Goal: Information Seeking & Learning: Check status

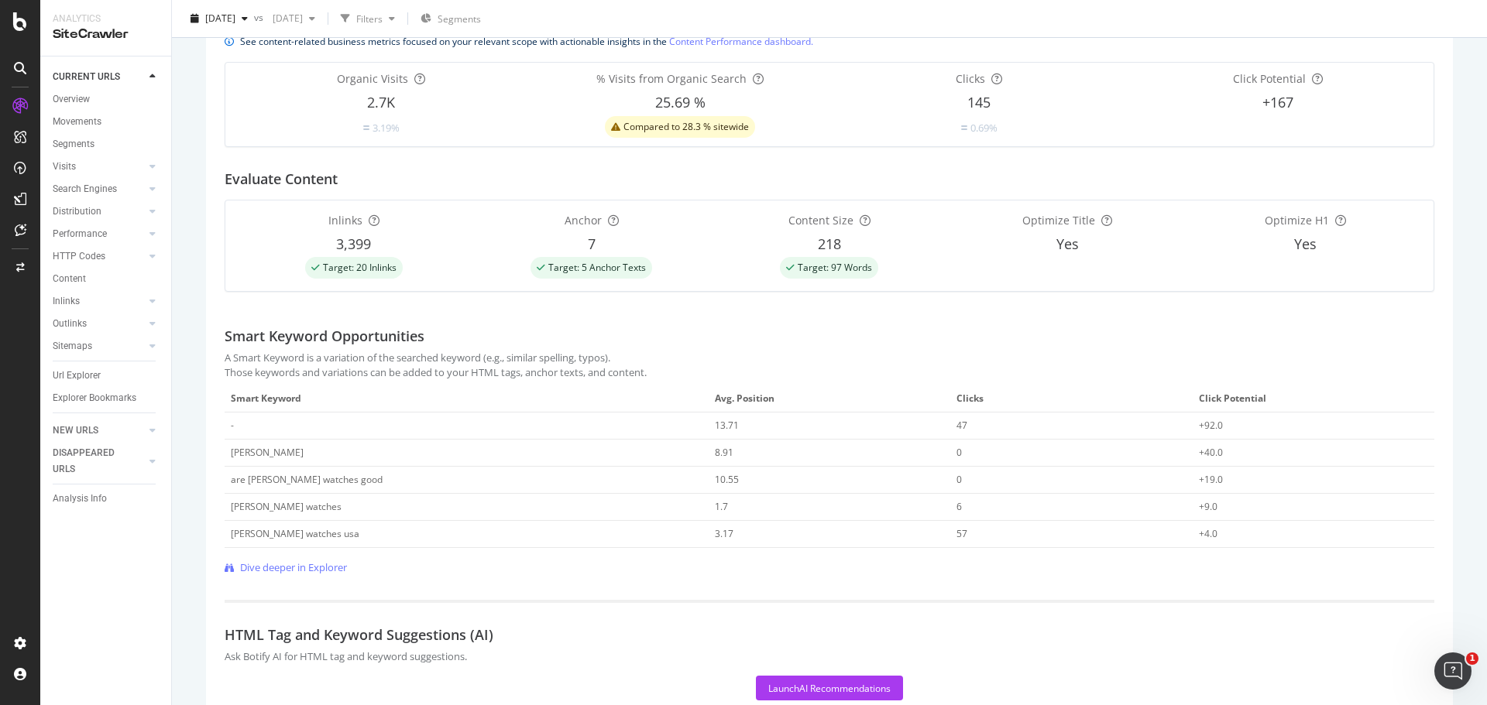
scroll to position [366, 0]
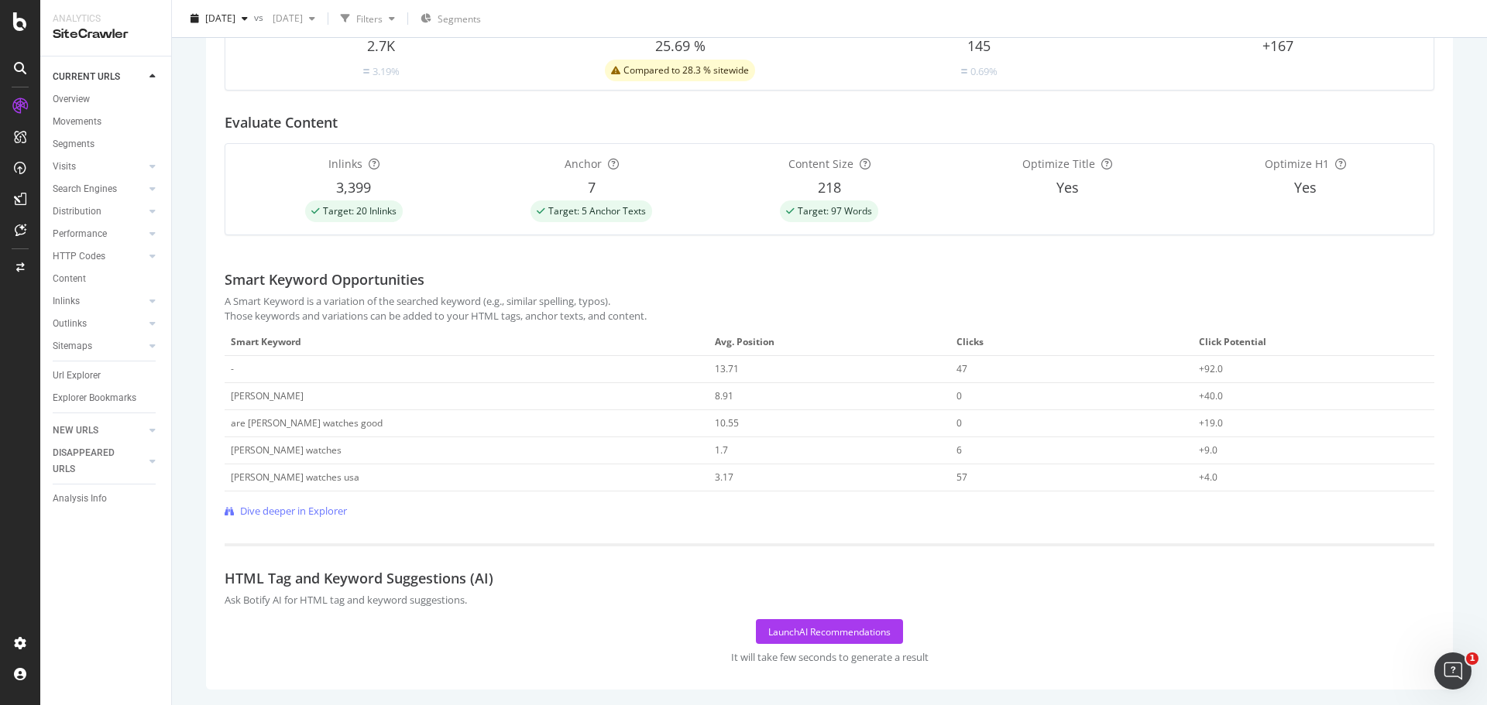
click at [201, 126] on div "[URL][DOMAIN_NAME] View HTML Source All [PERSON_NAME] Watches | [PERSON_NAME] W…" at bounding box center [829, 244] width 1278 height 922
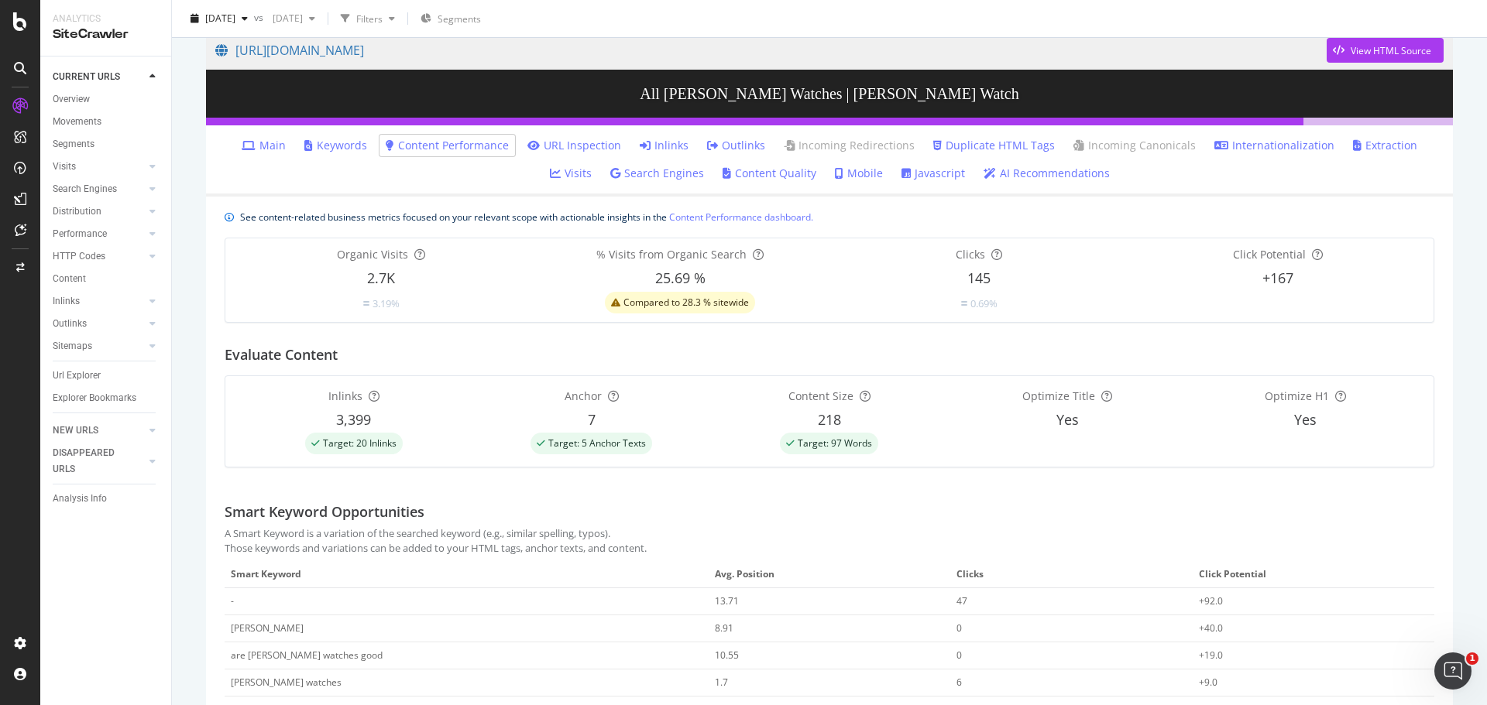
click at [866, 214] on div "See content-related business metrics focused on your relevant scope with action…" at bounding box center [829, 217] width 1209 height 16
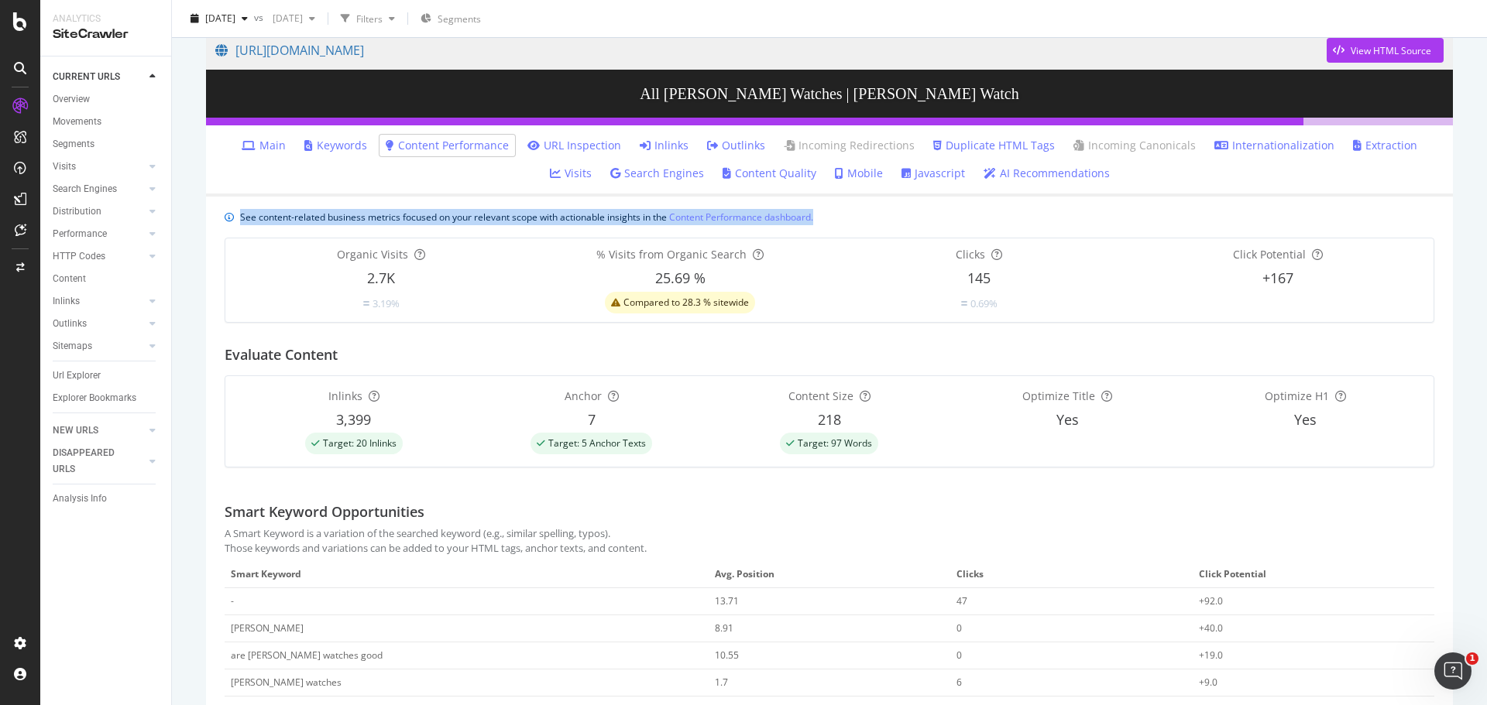
drag, startPoint x: 842, startPoint y: 214, endPoint x: 186, endPoint y: 212, distance: 656.6
click at [188, 211] on div "[URL][DOMAIN_NAME] View HTML Source All [PERSON_NAME] Watches | [PERSON_NAME] W…" at bounding box center [829, 295] width 1315 height 705
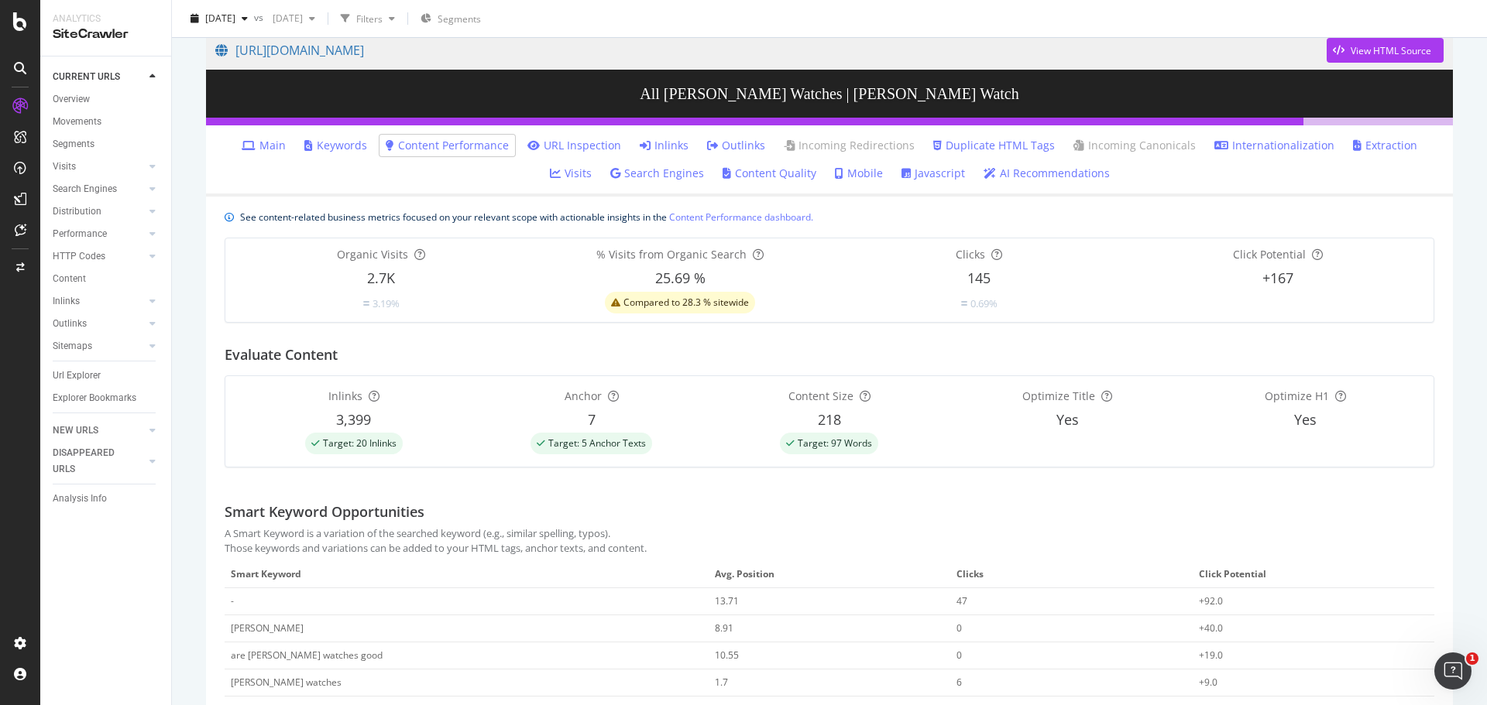
click at [201, 214] on div "[URL][DOMAIN_NAME] View HTML Source All [PERSON_NAME] Watches | [PERSON_NAME] W…" at bounding box center [829, 476] width 1278 height 922
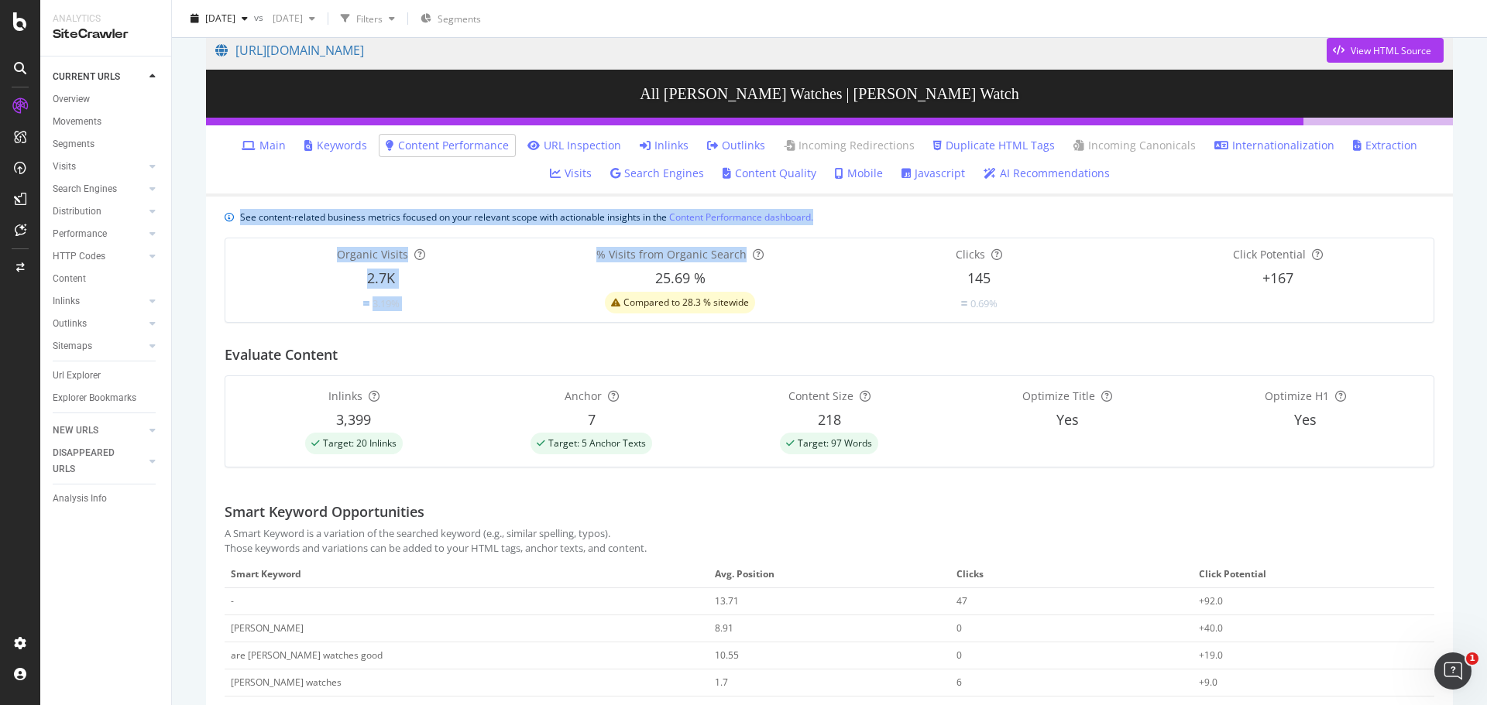
drag, startPoint x: 191, startPoint y: 214, endPoint x: 866, endPoint y: 220, distance: 674.4
click at [854, 221] on div "[URL][DOMAIN_NAME] View HTML Source All [PERSON_NAME] Watches | [PERSON_NAME] W…" at bounding box center [829, 476] width 1278 height 922
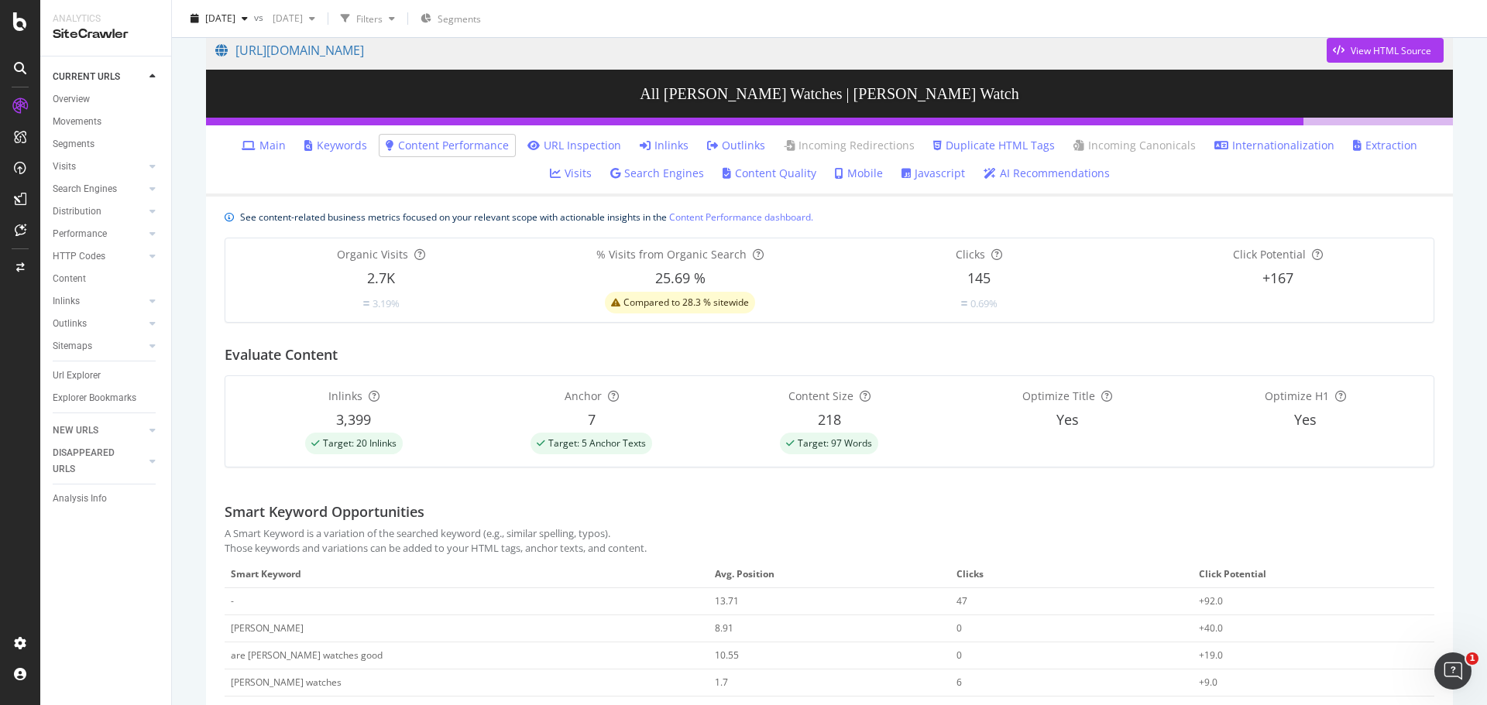
click at [866, 219] on div "See content-related business metrics focused on your relevant scope with action…" at bounding box center [829, 217] width 1209 height 16
click at [774, 229] on div "See content-related business metrics focused on your relevant scope with action…" at bounding box center [829, 560] width 1247 height 726
click at [614, 217] on div "See content-related business metrics focused on your relevant scope with action…" at bounding box center [526, 217] width 573 height 16
click at [573, 211] on div "See content-related business metrics focused on your relevant scope with action…" at bounding box center [526, 217] width 573 height 16
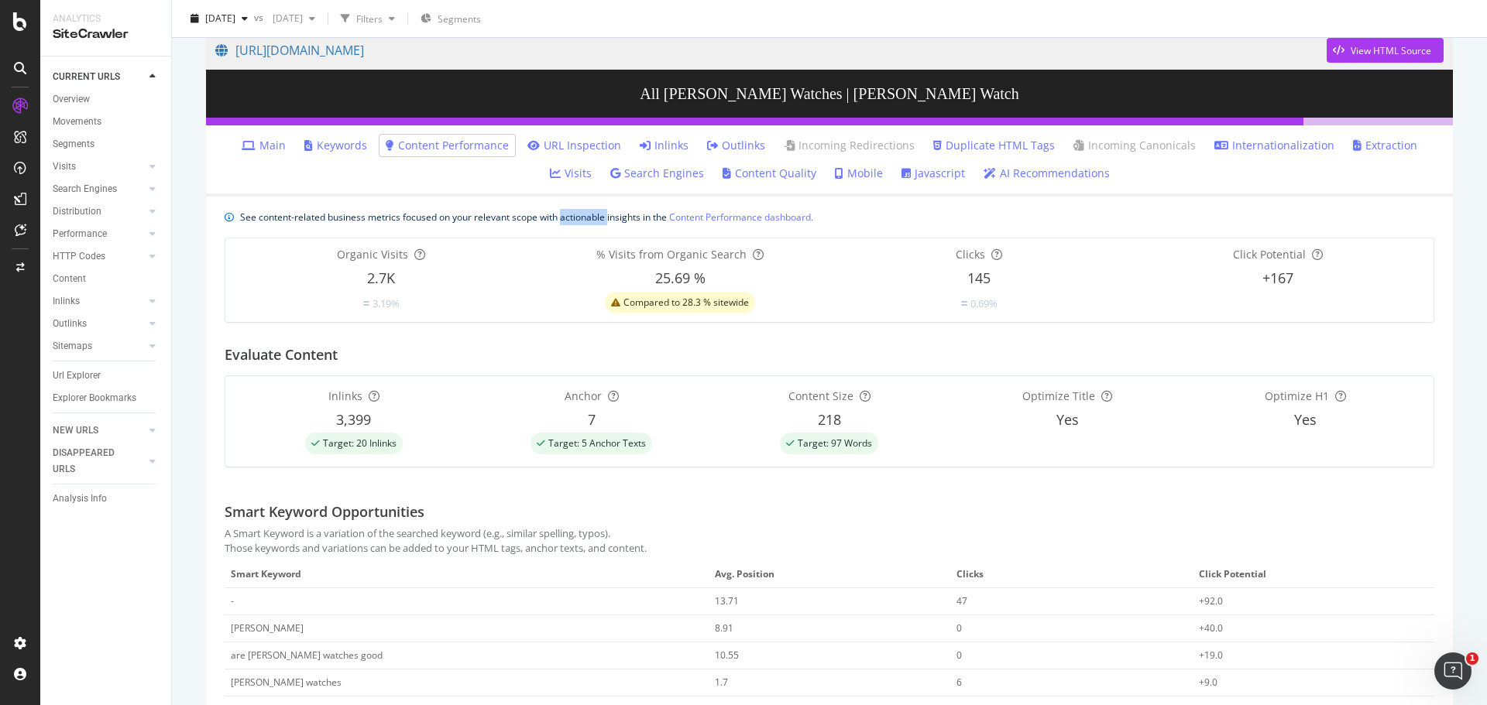
click at [573, 211] on div "See content-related business metrics focused on your relevant scope with action…" at bounding box center [526, 217] width 573 height 16
click at [501, 180] on ul "Main Keywords Content Performance URL Inspection Inlinks Outlinks Incoming Redi…" at bounding box center [829, 160] width 1247 height 71
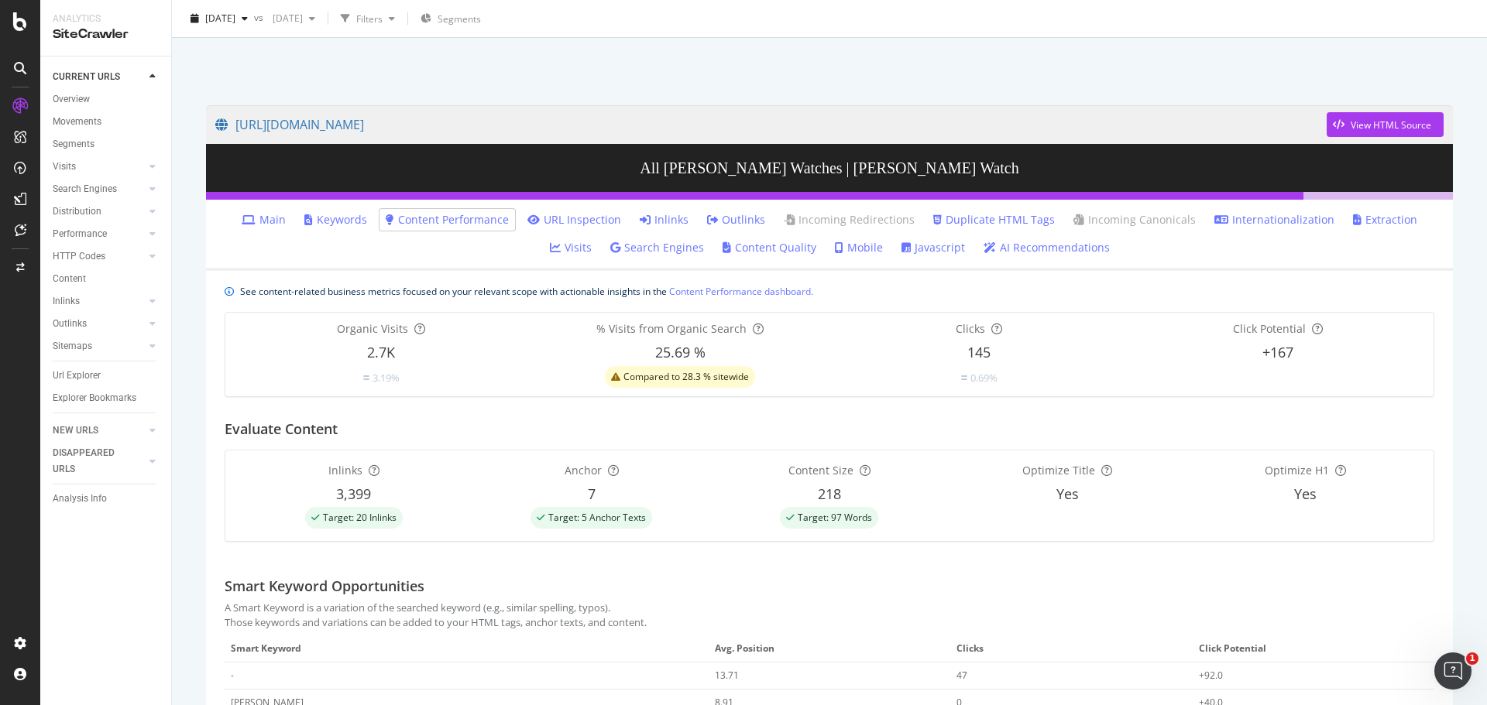
scroll to position [0, 0]
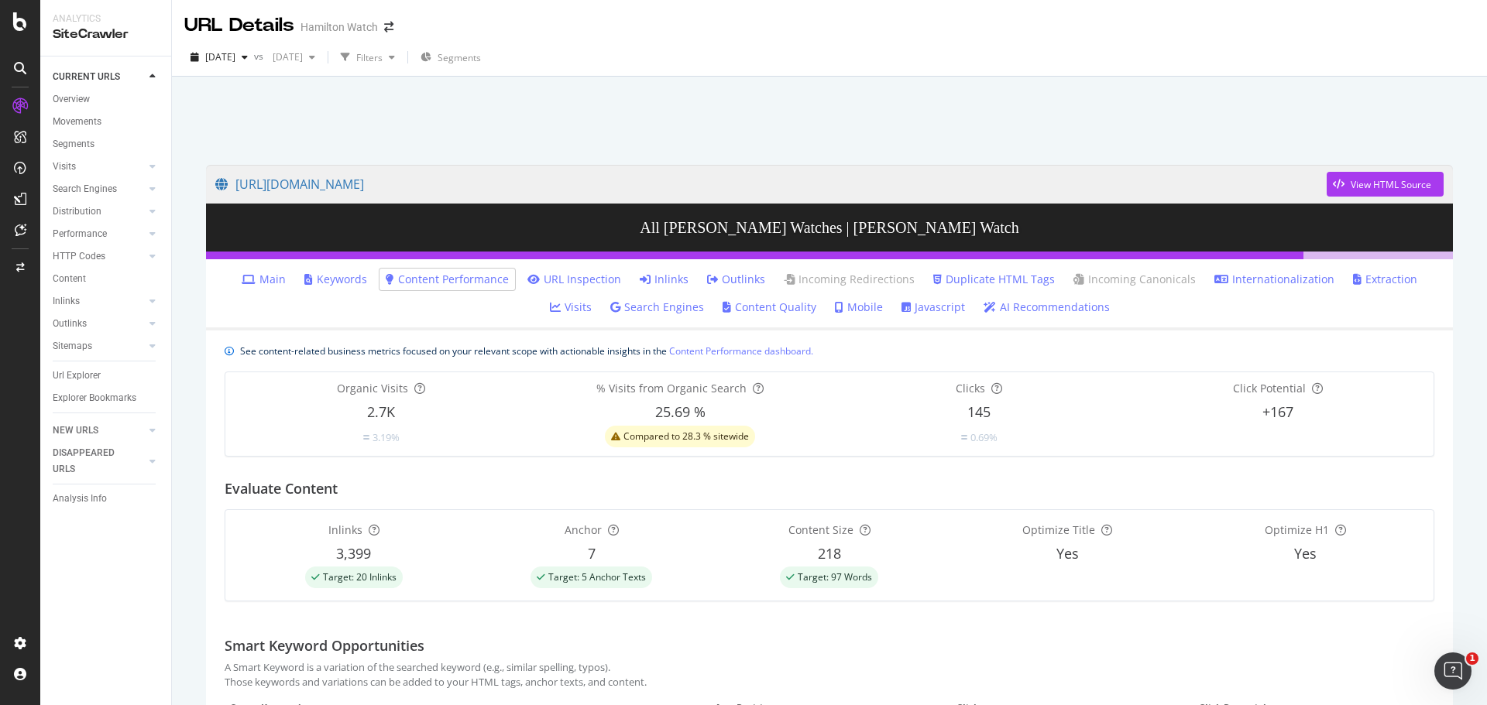
click at [754, 124] on div at bounding box center [829, 117] width 1278 height 66
click at [286, 105] on div at bounding box center [829, 117] width 1278 height 66
